Goal: Obtain resource: Obtain resource

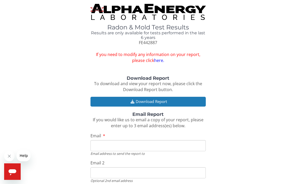
click at [100, 146] on input "Email" at bounding box center [147, 145] width 115 height 11
type input "[EMAIL_ADDRESS][DOMAIN_NAME]"
click at [104, 171] on input "Email 2" at bounding box center [147, 172] width 115 height 11
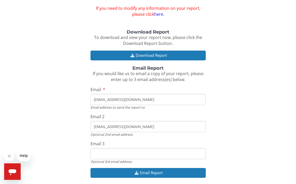
scroll to position [66, 0]
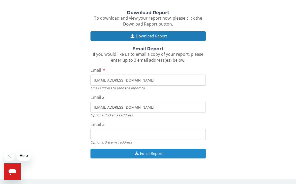
type input "[EMAIL_ADDRESS][DOMAIN_NAME]"
click at [148, 152] on button "Email Report" at bounding box center [147, 154] width 115 height 10
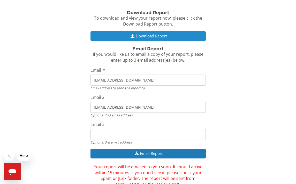
click at [145, 33] on button "Download Report" at bounding box center [147, 36] width 115 height 10
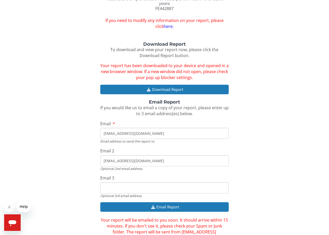
scroll to position [0, 0]
